Goal: Task Accomplishment & Management: Manage account settings

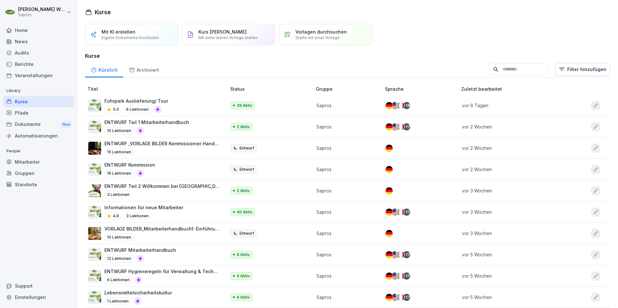
click at [24, 163] on div "Mitarbeiter" at bounding box center [38, 161] width 70 height 11
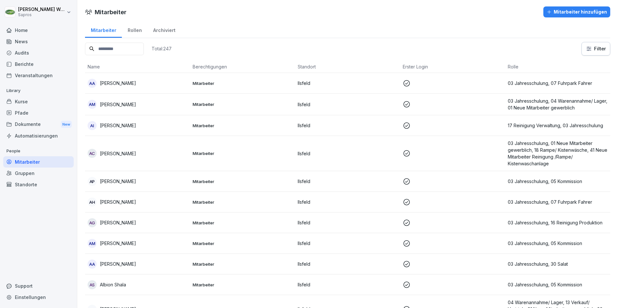
click at [107, 51] on input at bounding box center [114, 49] width 59 height 13
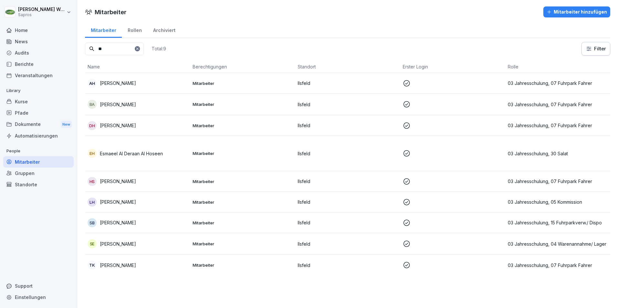
drag, startPoint x: 91, startPoint y: 47, endPoint x: 72, endPoint y: 44, distance: 19.0
click at [72, 44] on div "[PERSON_NAME] Sapros Home News Audits Berichte Veranstaltungen Library Kurse Pf…" at bounding box center [309, 154] width 618 height 308
paste input "*****"
type input "*******"
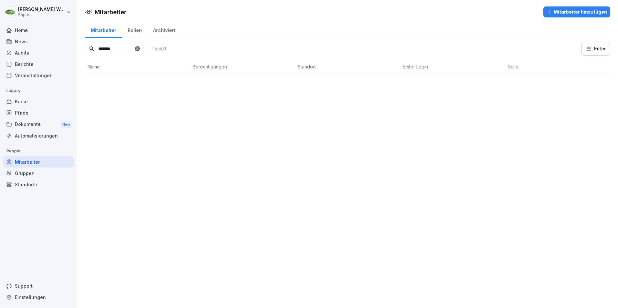
click at [33, 100] on div "Kurse" at bounding box center [38, 101] width 70 height 11
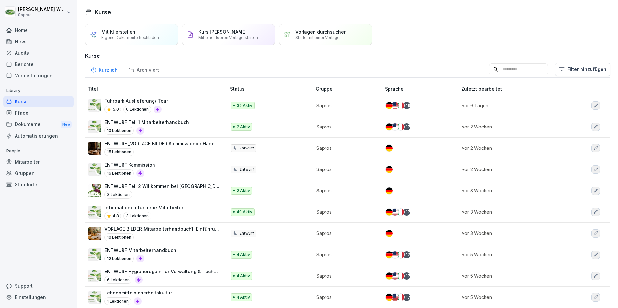
click at [21, 161] on div "Mitarbeiter" at bounding box center [38, 161] width 70 height 11
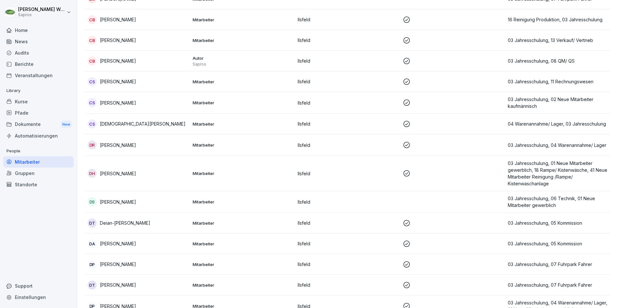
scroll to position [1099, 0]
click at [115, 201] on p "[PERSON_NAME]" at bounding box center [118, 201] width 36 height 7
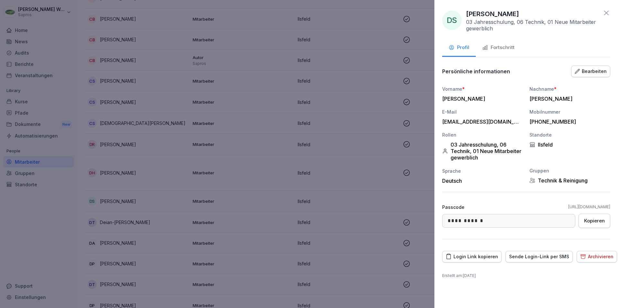
click at [502, 49] on div "Fortschritt" at bounding box center [498, 47] width 32 height 7
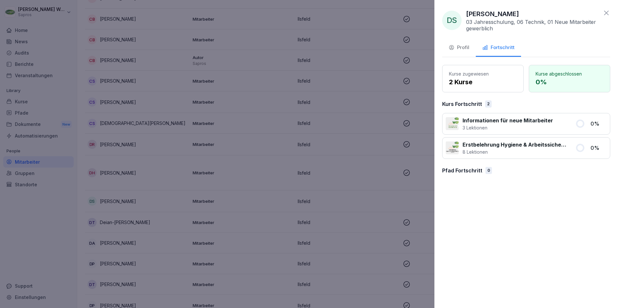
click at [461, 50] on div "Profil" at bounding box center [459, 47] width 21 height 7
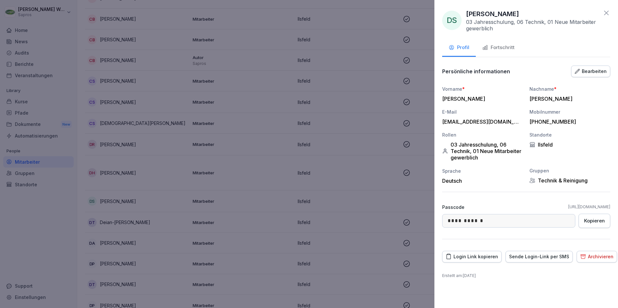
click at [609, 13] on icon at bounding box center [606, 13] width 8 height 8
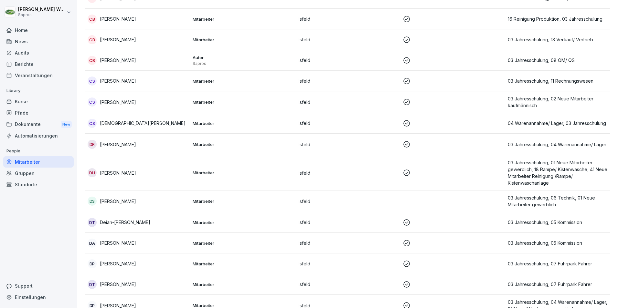
click at [116, 171] on p "[PERSON_NAME]" at bounding box center [118, 173] width 36 height 7
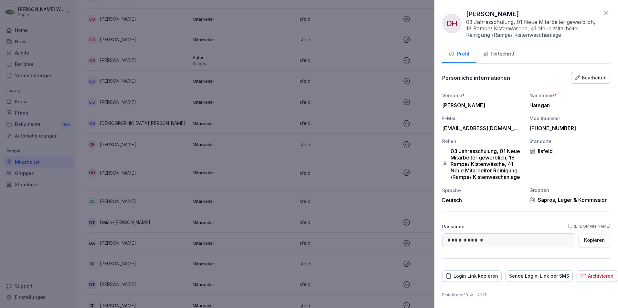
click at [609, 12] on icon at bounding box center [606, 13] width 8 height 8
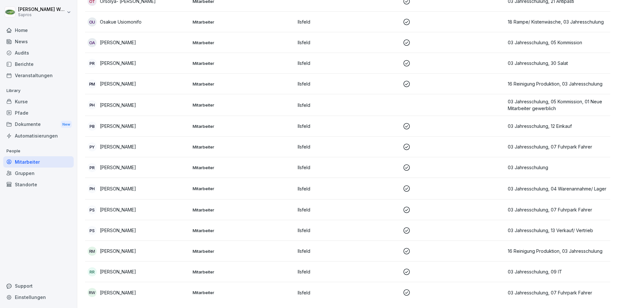
scroll to position [4056, 0]
